Goal: Understand site structure: Understand site structure

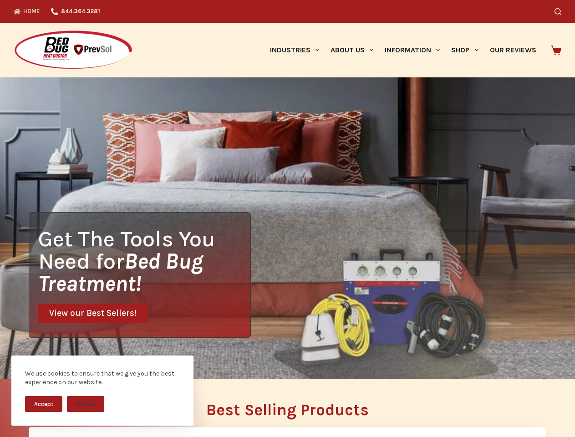
click at [287, 219] on div "Get The Tools You Need for Bed Bug Treatment! View our Best Sellers!" at bounding box center [287, 227] width 575 height 301
click at [44, 404] on button "Accept" at bounding box center [43, 404] width 37 height 16
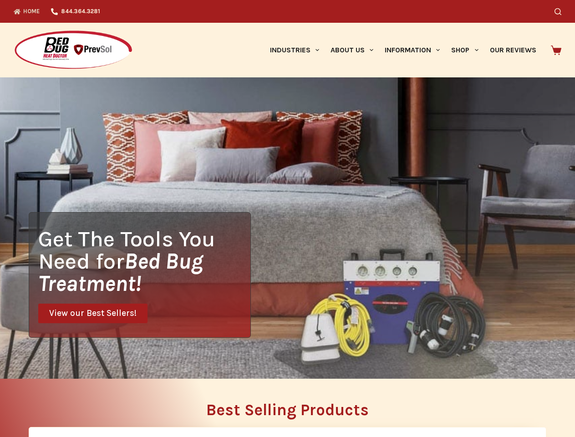
click at [86, 404] on button "Decline" at bounding box center [85, 411] width 37 height 16
click at [561, 11] on icon "Search" at bounding box center [558, 11] width 7 height 7
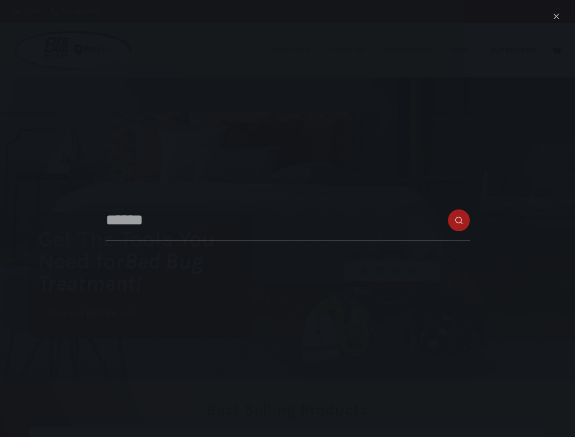
click at [298, 50] on link "Industries" at bounding box center [294, 50] width 61 height 55
click at [356, 50] on link "About Us" at bounding box center [352, 50] width 54 height 55
click at [416, 50] on link "Information" at bounding box center [412, 50] width 66 height 55
click at [468, 50] on link "Shop" at bounding box center [465, 50] width 38 height 55
